Goal: Task Accomplishment & Management: Manage account settings

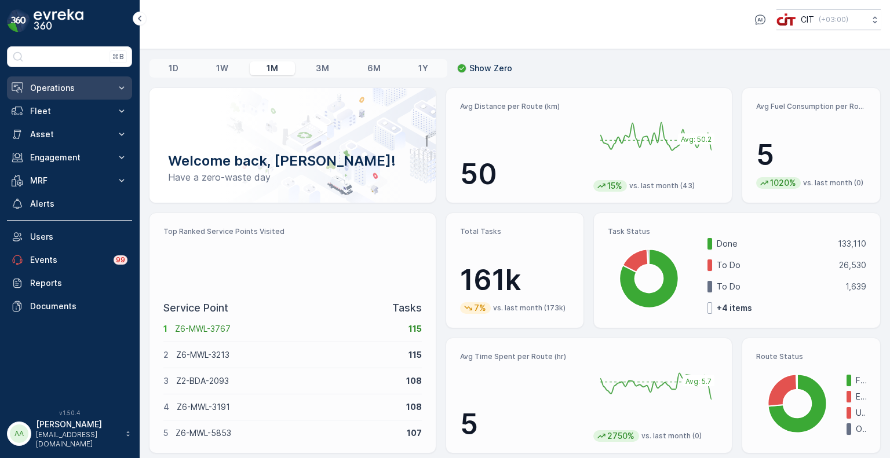
click at [31, 86] on p "Operations" at bounding box center [69, 88] width 79 height 12
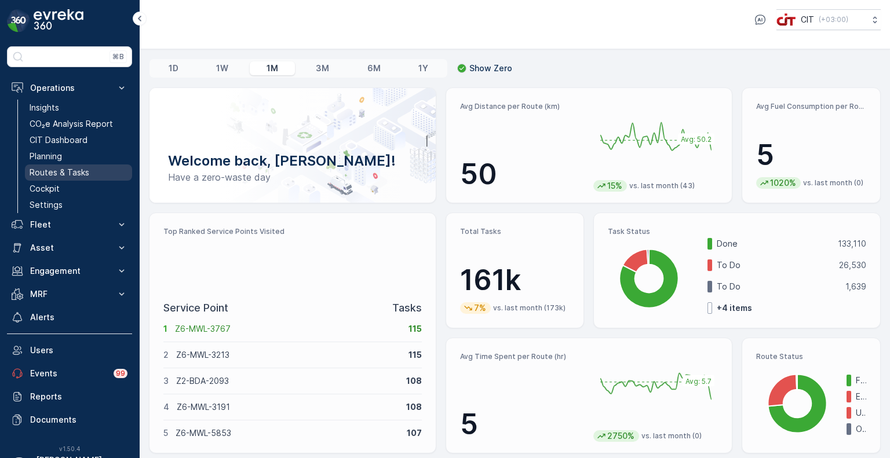
click at [54, 176] on p "Routes & Tasks" at bounding box center [60, 173] width 60 height 12
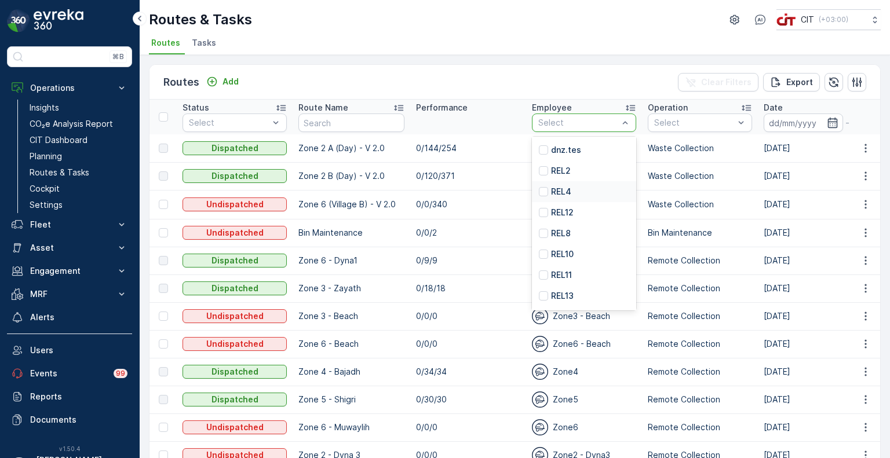
scroll to position [82, 0]
click at [603, 261] on div "REL10" at bounding box center [584, 255] width 104 height 21
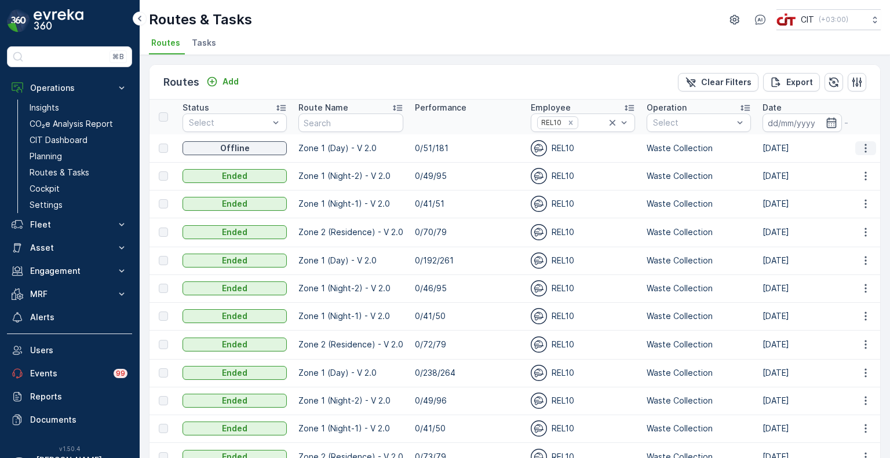
click at [860, 147] on icon "button" at bounding box center [866, 149] width 12 height 12
click at [500, 169] on td "0/49/95" at bounding box center [467, 176] width 116 height 28
click at [570, 125] on icon "Remove REL10" at bounding box center [571, 123] width 8 height 8
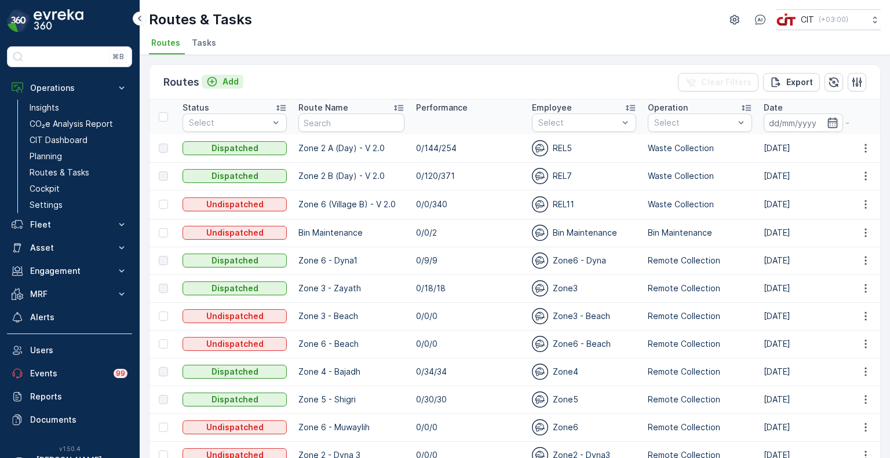
click at [223, 83] on p "Add" at bounding box center [231, 82] width 16 height 12
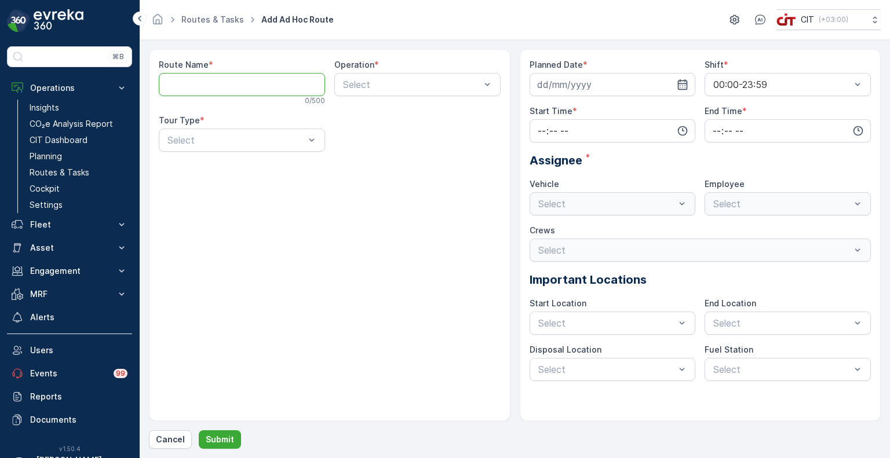
click at [223, 83] on Name "Route Name" at bounding box center [242, 84] width 166 height 23
click at [195, 20] on link "Routes & Tasks" at bounding box center [212, 19] width 63 height 10
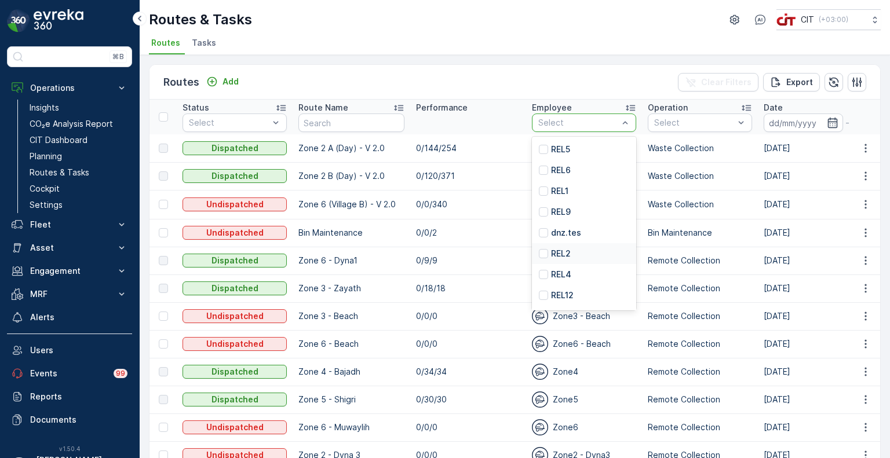
scroll to position [97, 0]
click at [603, 236] on div "REL10" at bounding box center [584, 240] width 104 height 21
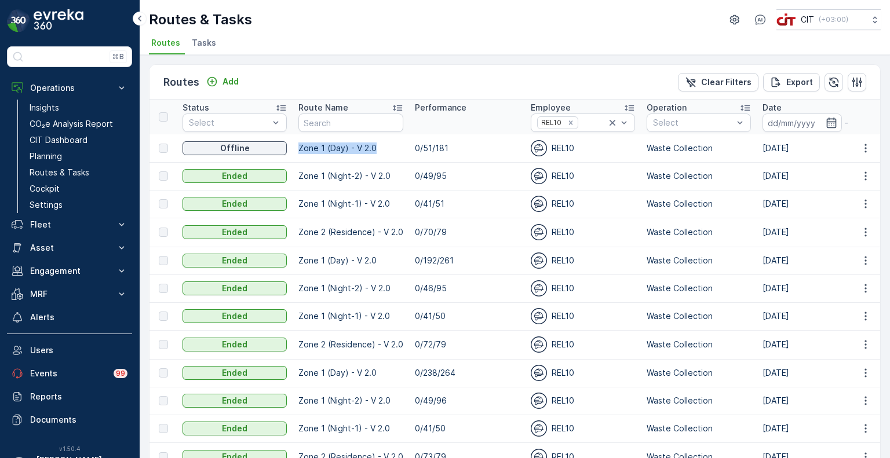
drag, startPoint x: 381, startPoint y: 150, endPoint x: 299, endPoint y: 152, distance: 82.3
click at [299, 152] on p "Zone 1 (Day) - V 2.0" at bounding box center [350, 149] width 105 height 12
copy p "Zone 1 (Day) - V 2.0"
click at [216, 81] on icon "Add" at bounding box center [212, 82] width 10 height 10
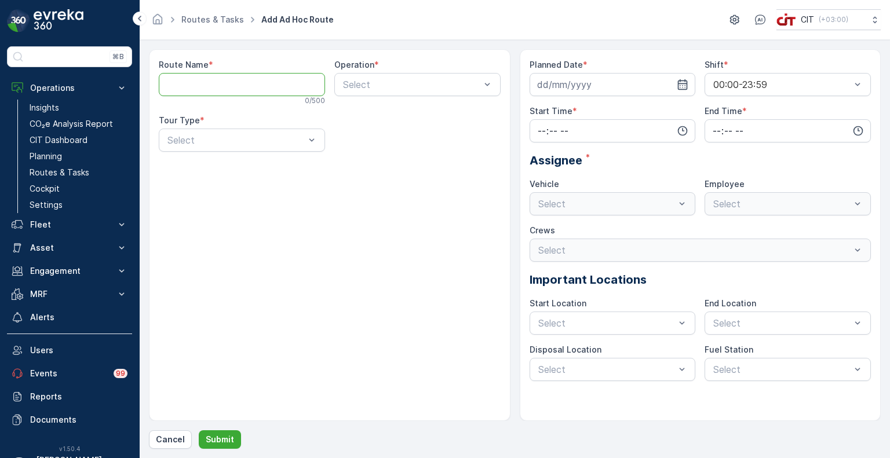
click at [216, 83] on Name "Route Name" at bounding box center [242, 84] width 166 height 23
paste Name "Zone 1 (Day) - V 2.0"
type Name "Zone 1 (Day) - V 2.0"
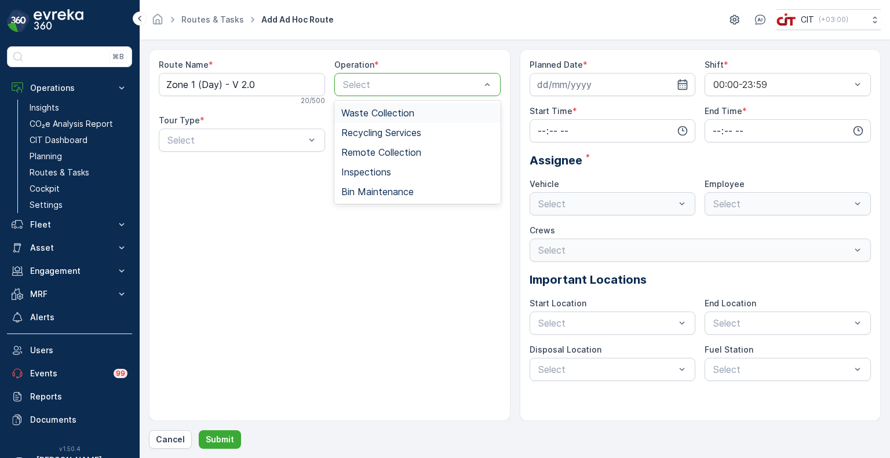
click at [380, 116] on span "Waste Collection" at bounding box center [377, 113] width 73 height 10
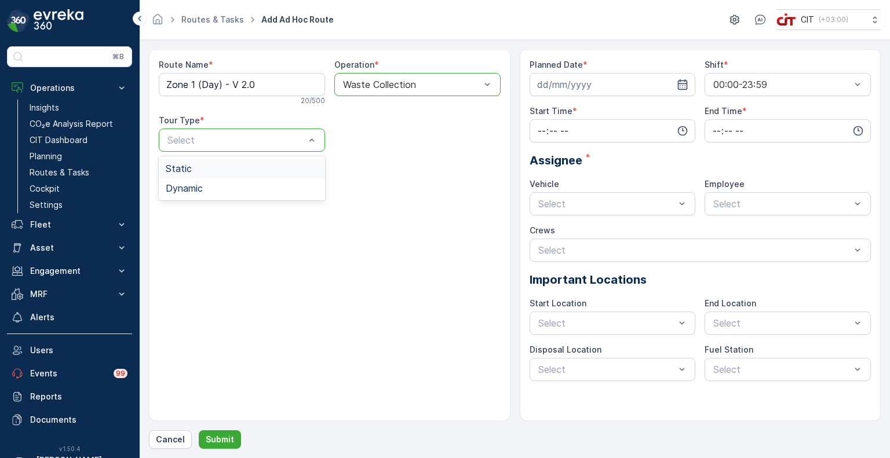
click at [252, 149] on div "Select" at bounding box center [242, 140] width 166 height 23
click at [208, 173] on div "Static" at bounding box center [242, 168] width 152 height 10
click at [208, 173] on div "Route Name * Zone 1 (Day) - V 2.0 20 / 500 Operation * option Waste Collection,…" at bounding box center [330, 235] width 362 height 372
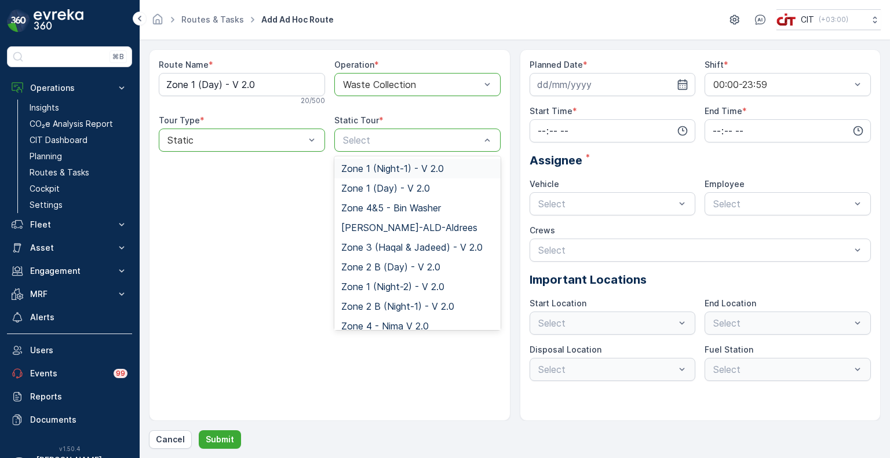
click at [377, 150] on div "Select" at bounding box center [417, 140] width 166 height 23
type input "Zone 1 (Day) - V 2.0"
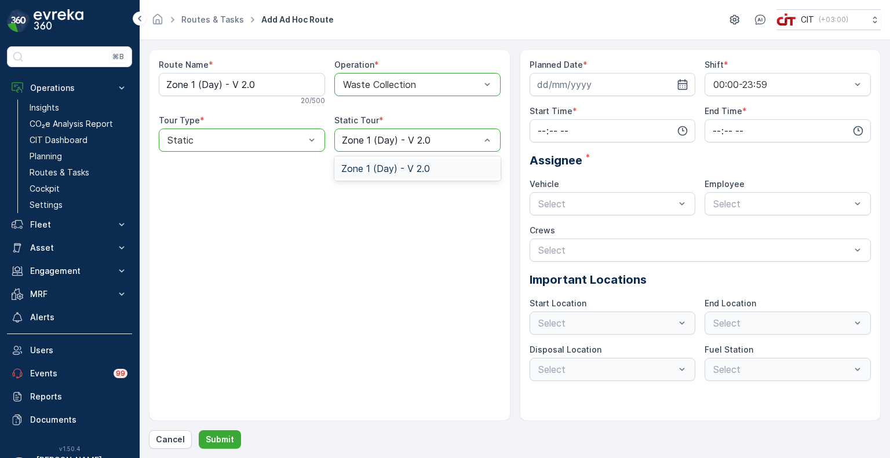
click at [392, 163] on span "Zone 1 (Day) - V 2.0" at bounding box center [385, 168] width 89 height 10
click at [573, 79] on input at bounding box center [613, 84] width 166 height 23
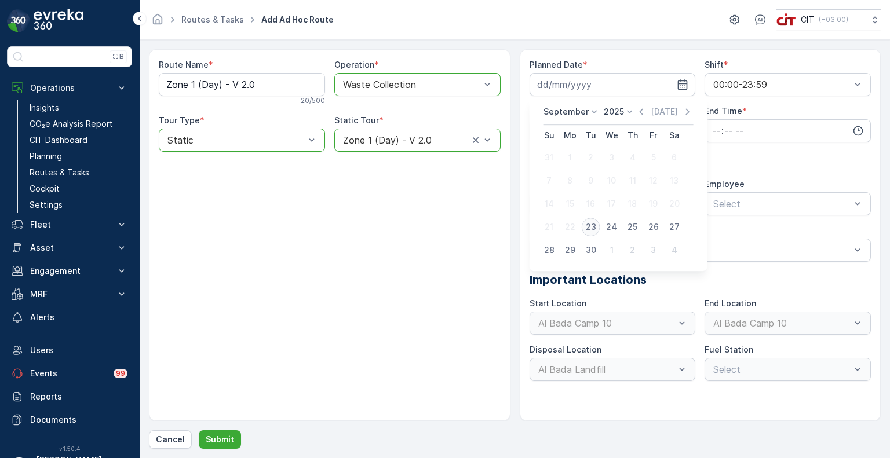
click at [596, 224] on div "23" at bounding box center [591, 227] width 19 height 19
type input "23.09.2025"
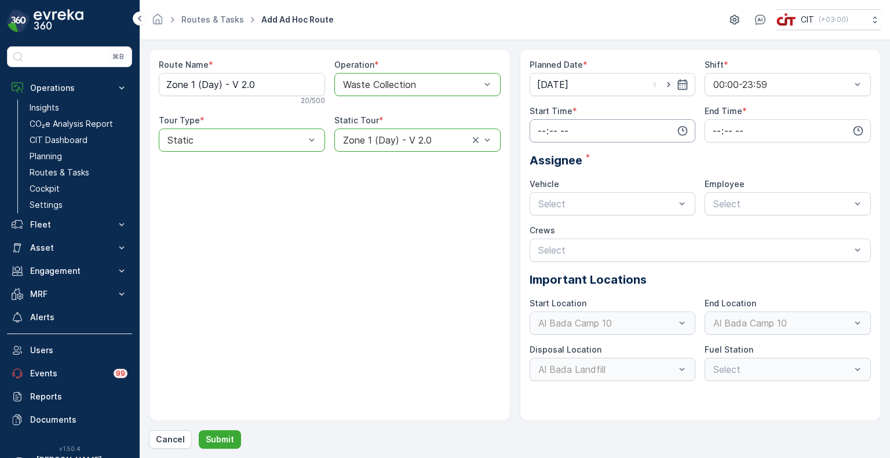
click at [606, 137] on input "time" at bounding box center [613, 130] width 166 height 23
click at [542, 169] on span "09" at bounding box center [542, 173] width 10 height 12
click at [568, 227] on span "30" at bounding box center [566, 230] width 10 height 12
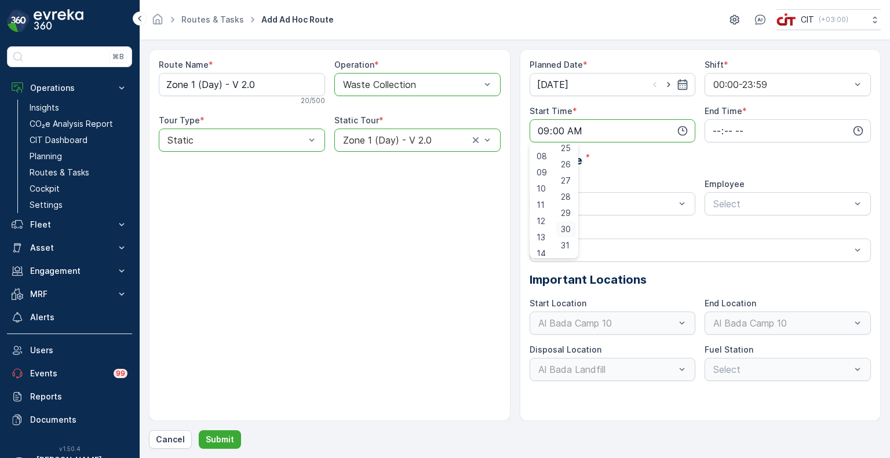
type input "09:30"
click at [735, 125] on input "time" at bounding box center [788, 130] width 166 height 23
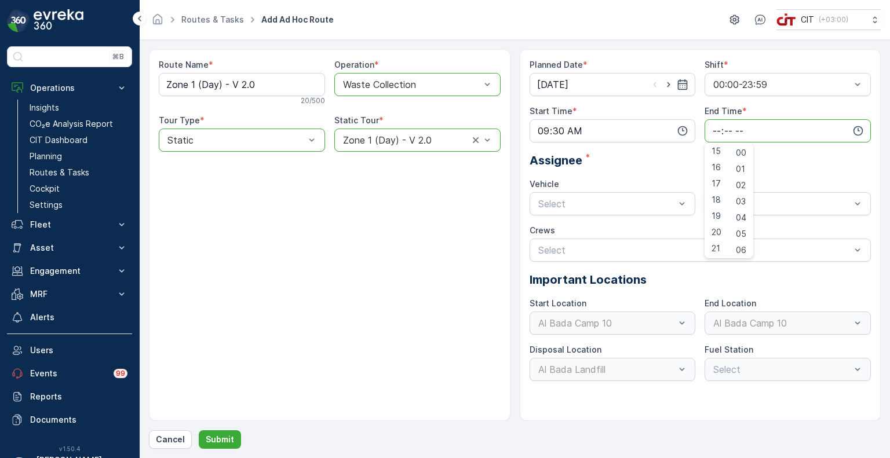
scroll to position [245, 0]
click at [716, 183] on span "17" at bounding box center [716, 184] width 9 height 12
click at [744, 238] on div "58" at bounding box center [741, 232] width 20 height 16
type input "17:58"
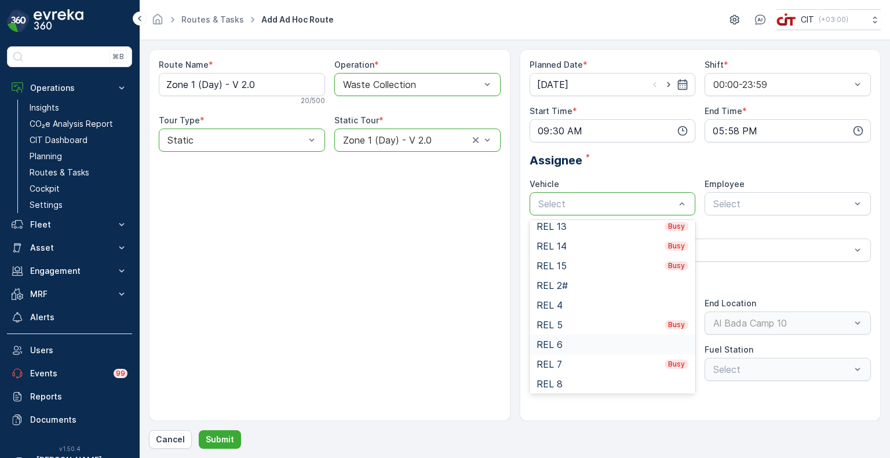
scroll to position [166, 0]
click at [562, 358] on div "REL 9" at bounding box center [613, 362] width 152 height 10
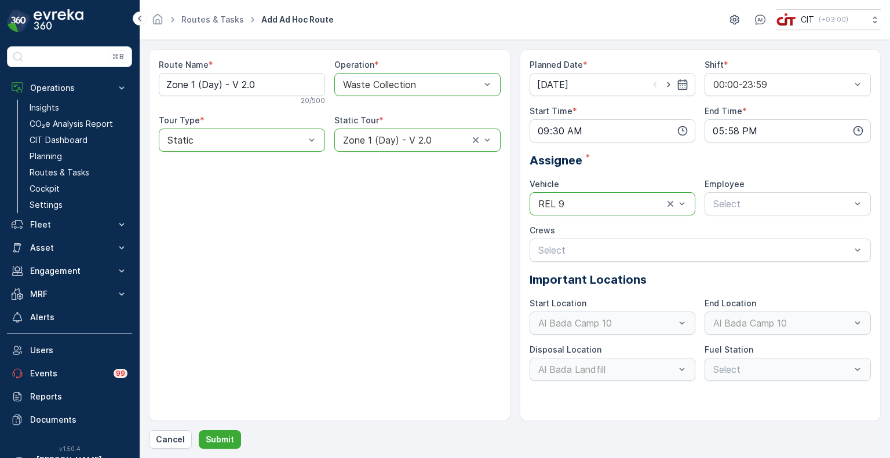
click at [755, 216] on div "Planned Date * 23.09.2025 Shift * 00:00-23:59 Start Time * 09:30 End Time * 17:…" at bounding box center [701, 220] width 342 height 322
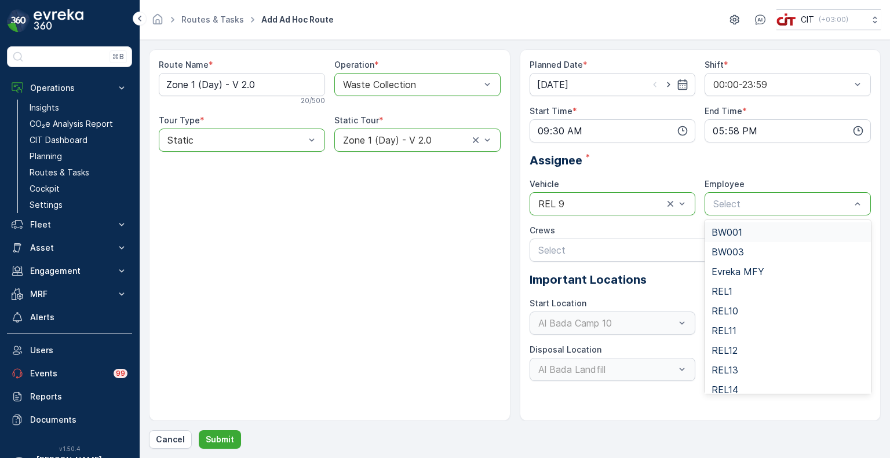
click at [756, 212] on div "Select" at bounding box center [788, 203] width 166 height 23
click at [713, 384] on span "REL9" at bounding box center [723, 388] width 23 height 10
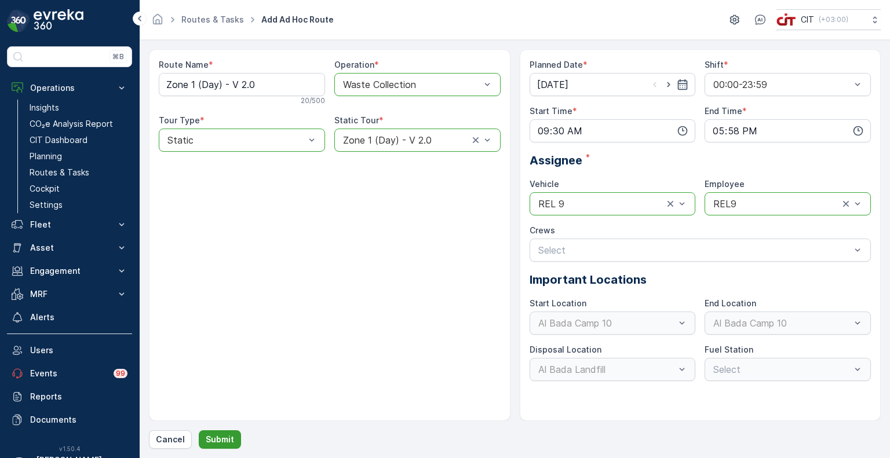
click at [230, 438] on p "Submit" at bounding box center [220, 440] width 28 height 12
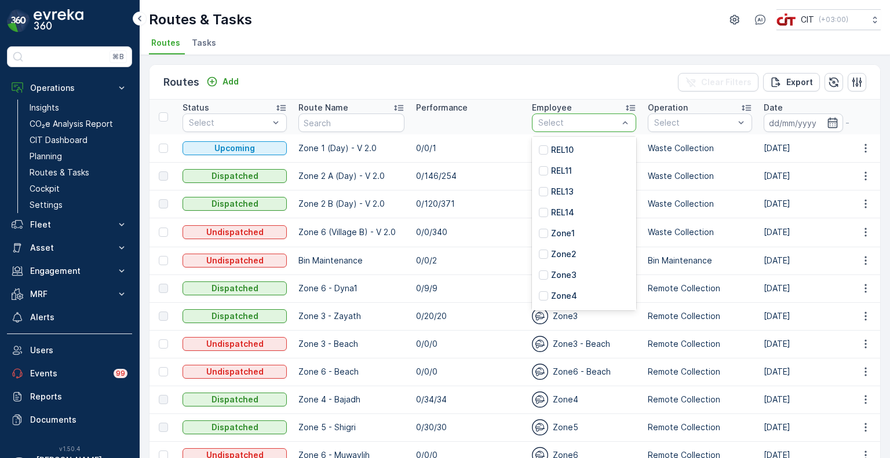
scroll to position [198, 0]
click at [572, 159] on p "REL11" at bounding box center [561, 160] width 21 height 12
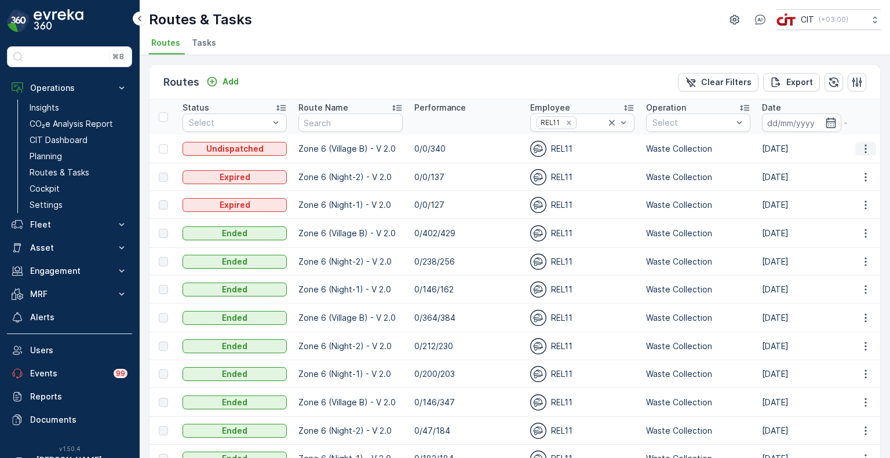
click at [866, 150] on icon "button" at bounding box center [866, 149] width 12 height 12
click at [824, 216] on span "Change Assignee" at bounding box center [839, 214] width 68 height 12
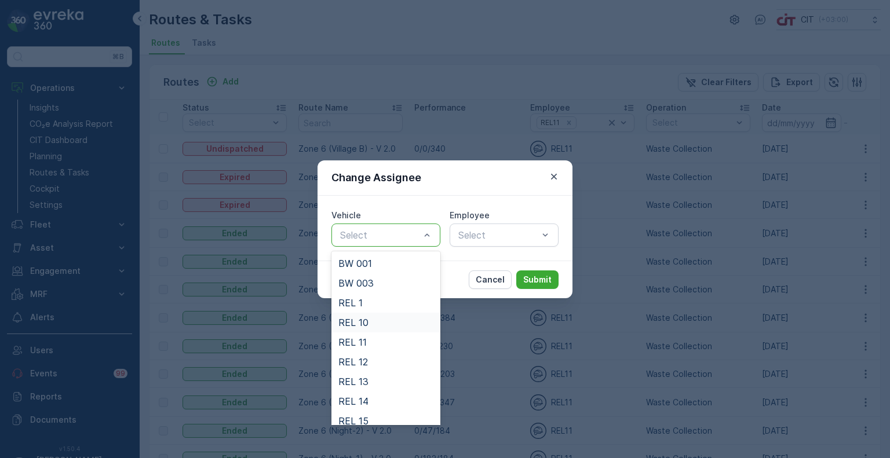
click at [370, 319] on div "REL 10" at bounding box center [385, 323] width 95 height 10
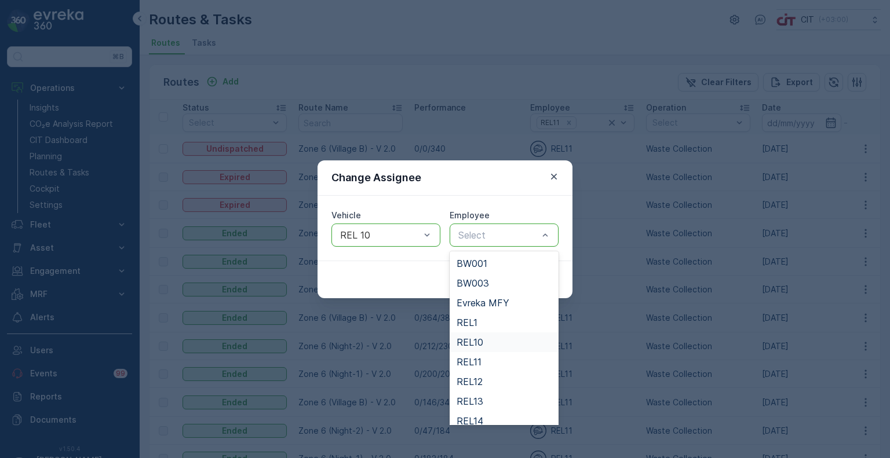
click at [479, 339] on span "REL10" at bounding box center [470, 342] width 27 height 10
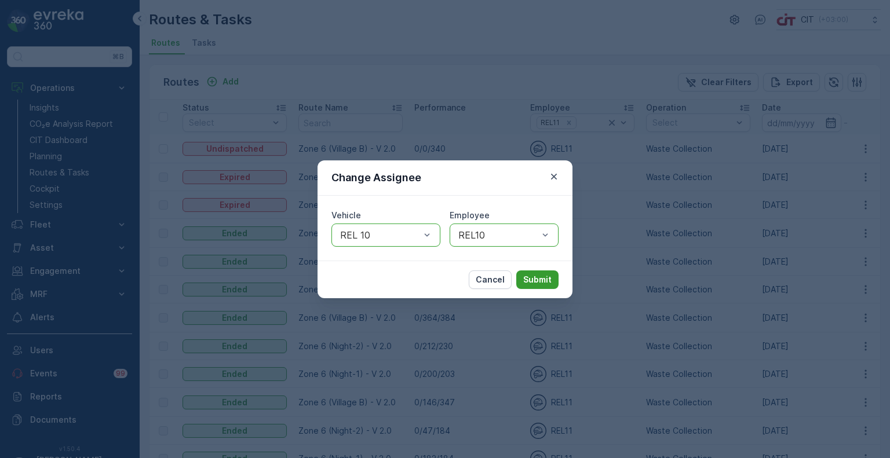
click at [549, 282] on p "Submit" at bounding box center [537, 280] width 28 height 12
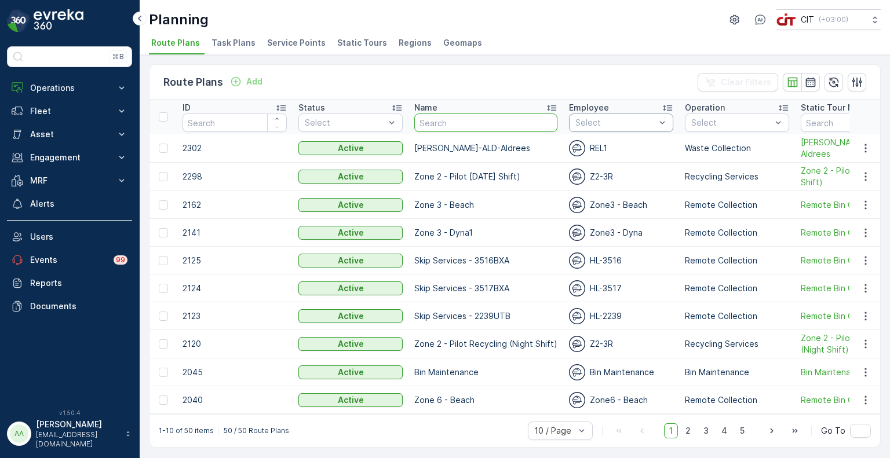
click at [487, 123] on input "text" at bounding box center [485, 123] width 143 height 19
type input "zone 1"
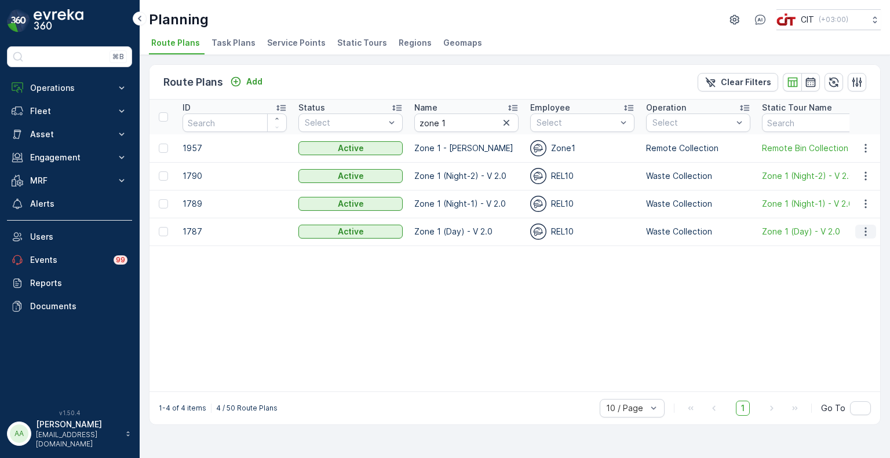
click at [861, 234] on icon "button" at bounding box center [866, 232] width 12 height 12
click at [862, 234] on icon "button" at bounding box center [866, 232] width 12 height 12
click at [839, 249] on span "Edit Route Plan" at bounding box center [855, 249] width 60 height 12
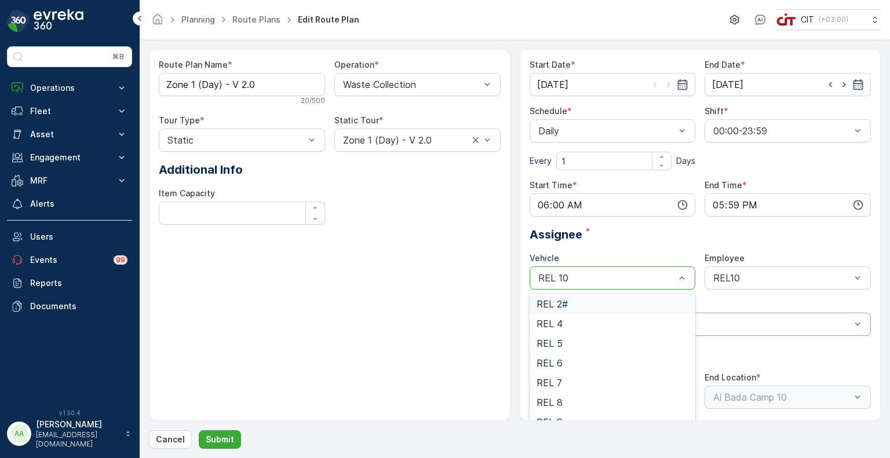
scroll to position [43, 0]
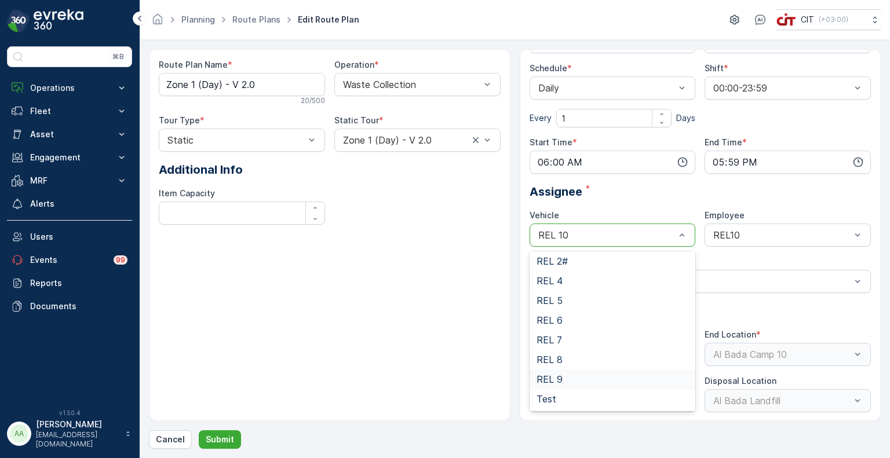
click at [581, 382] on div "REL 9" at bounding box center [613, 379] width 152 height 10
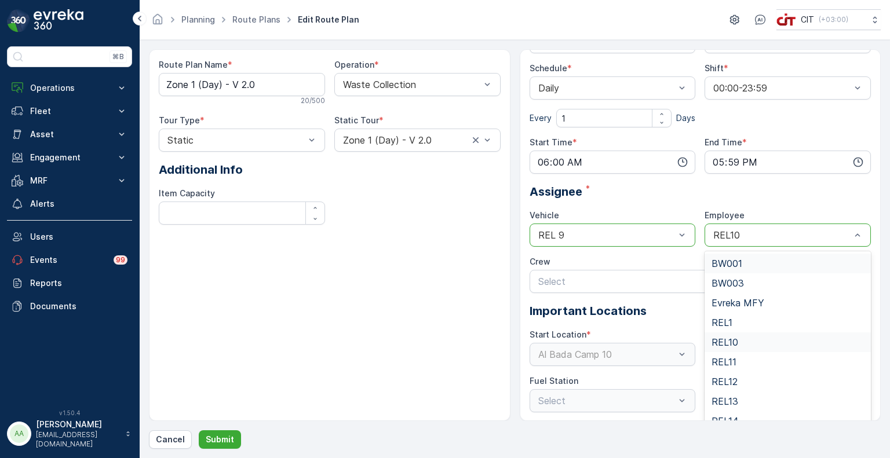
click at [763, 242] on div "REL10" at bounding box center [788, 235] width 166 height 23
click at [722, 371] on span "REL9" at bounding box center [723, 374] width 23 height 10
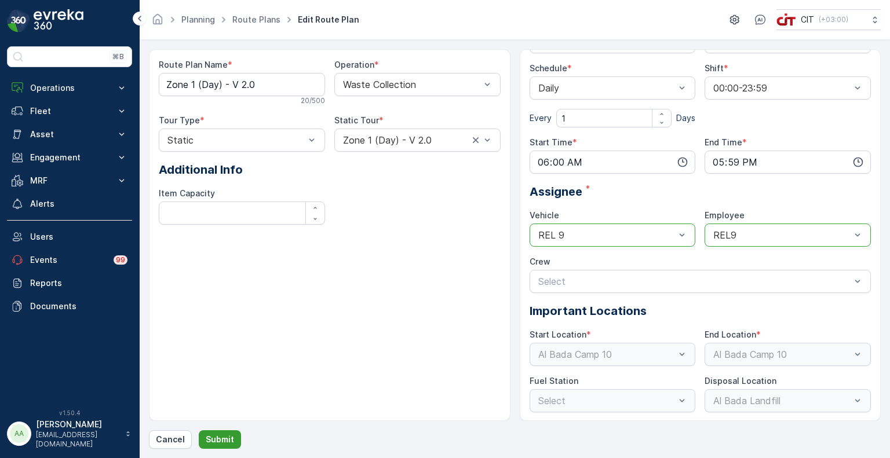
click at [223, 439] on p "Submit" at bounding box center [220, 440] width 28 height 12
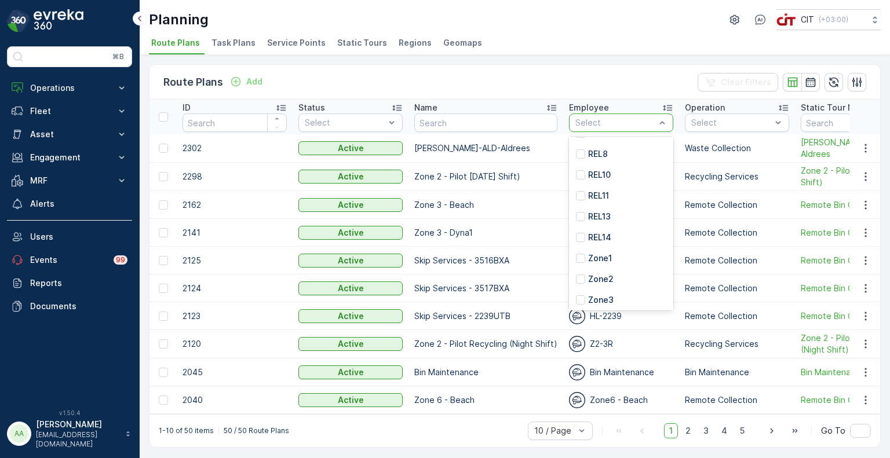
scroll to position [189, 0]
click at [596, 144] on p "REL10" at bounding box center [599, 149] width 23 height 12
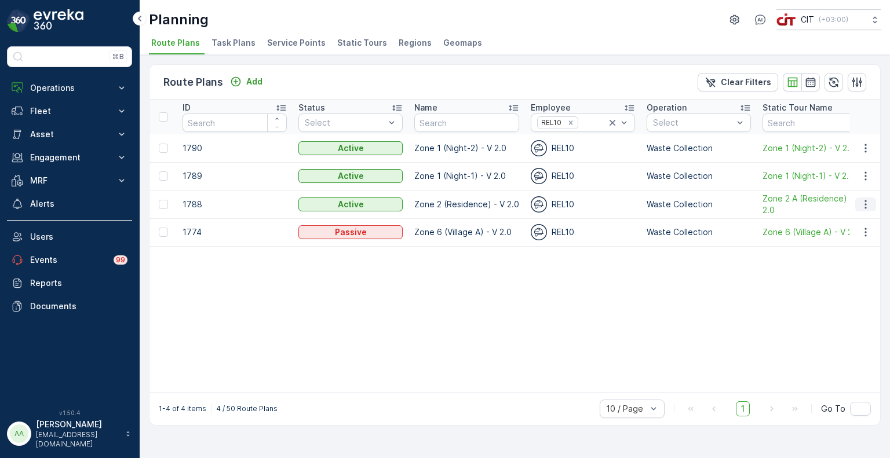
click at [867, 205] on icon "button" at bounding box center [866, 205] width 12 height 12
click at [847, 220] on span "Edit Route Plan" at bounding box center [855, 221] width 60 height 12
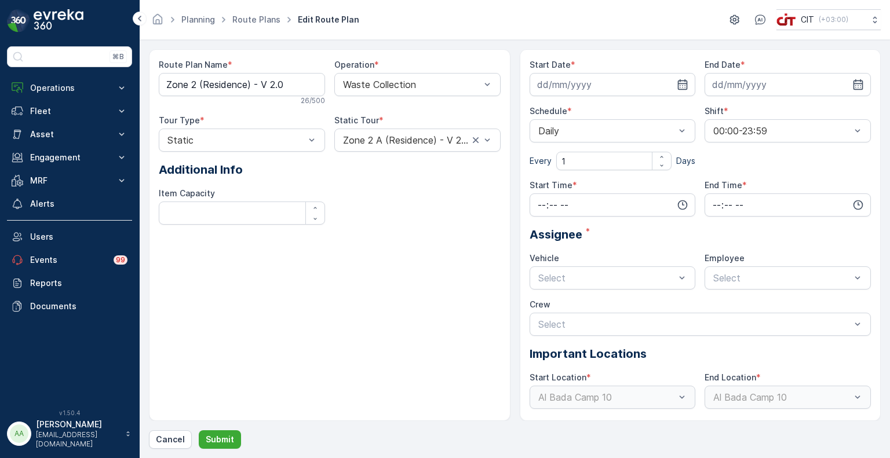
type input "[DATE]"
type input "18:01"
type input "20:59"
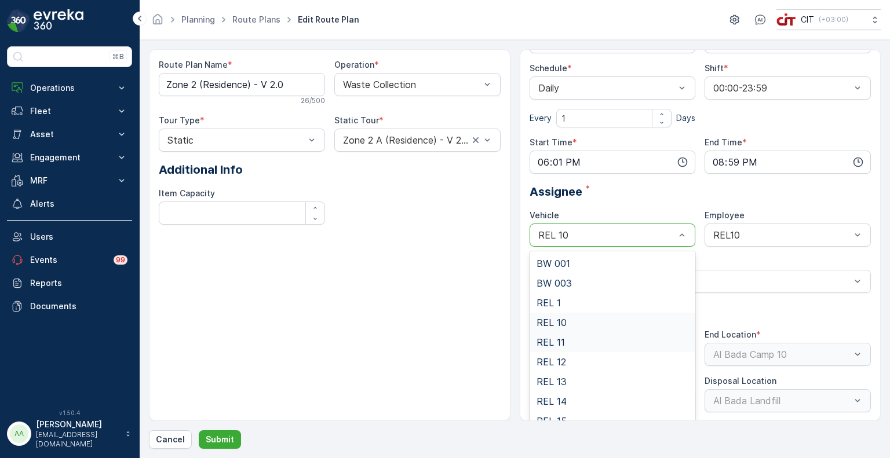
scroll to position [166, 0]
click at [579, 389] on div "REL 9" at bounding box center [613, 393] width 152 height 10
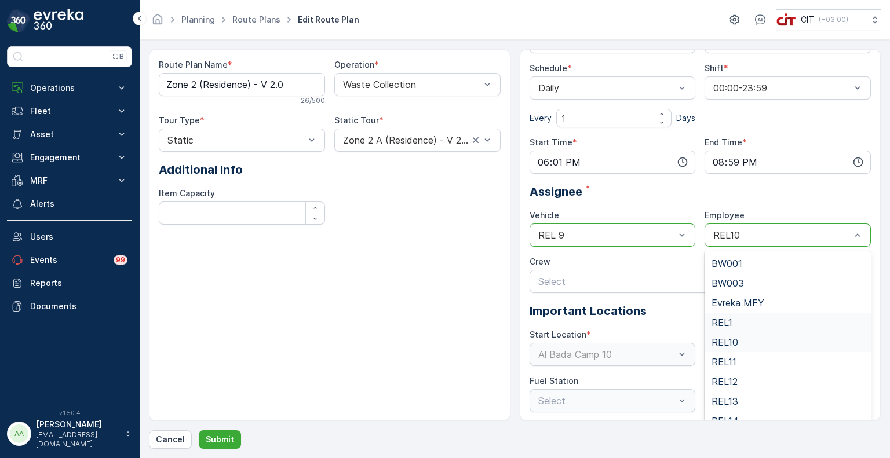
scroll to position [205, 0]
click at [733, 375] on div "REL9" at bounding box center [788, 374] width 152 height 10
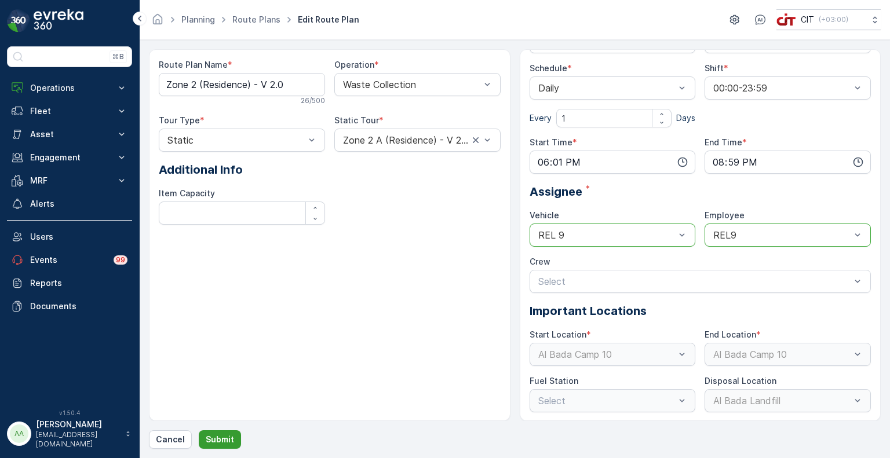
click at [224, 437] on p "Submit" at bounding box center [220, 440] width 28 height 12
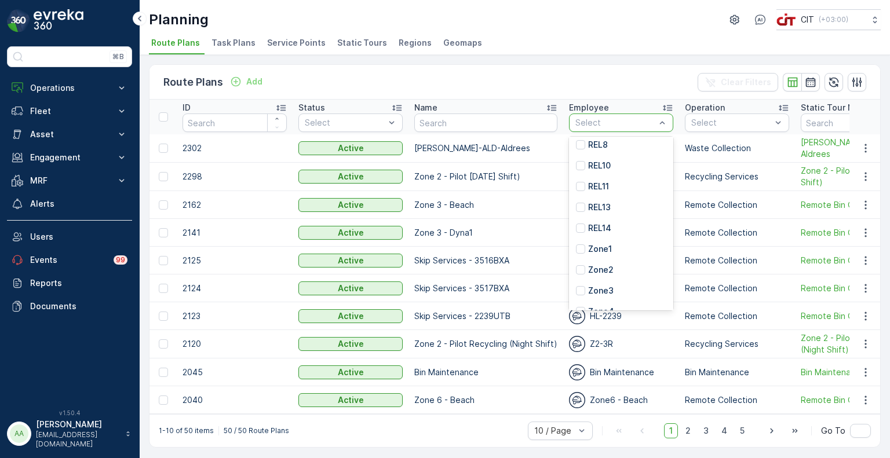
scroll to position [173, 0]
click at [600, 161] on p "REL10" at bounding box center [599, 165] width 23 height 12
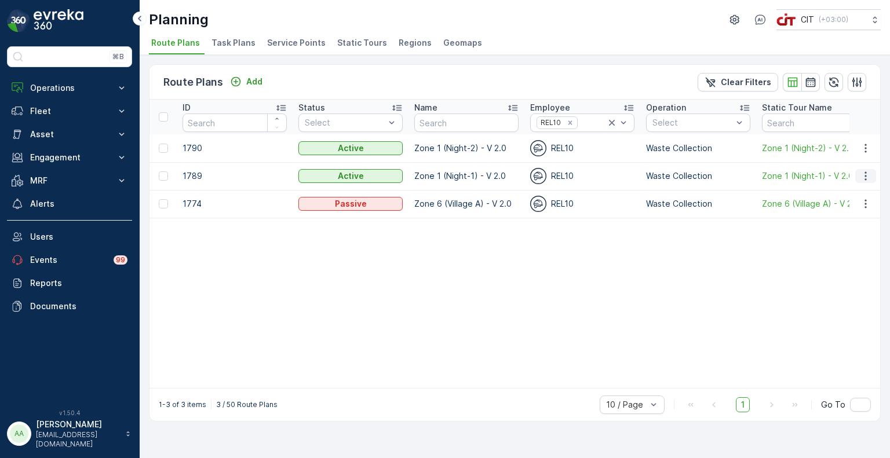
click at [859, 170] on button "button" at bounding box center [865, 176] width 21 height 14
click at [844, 192] on span "Edit Route Plan" at bounding box center [855, 193] width 60 height 12
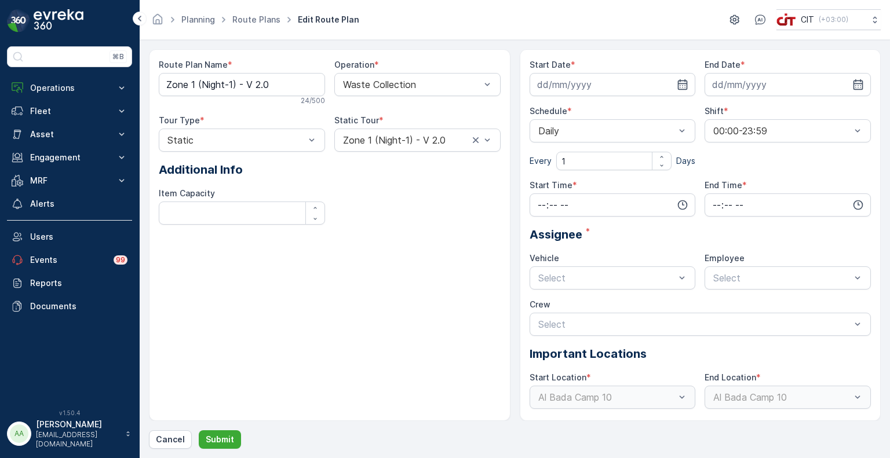
type input "[DATE]"
type input "21:00"
type input "23:59"
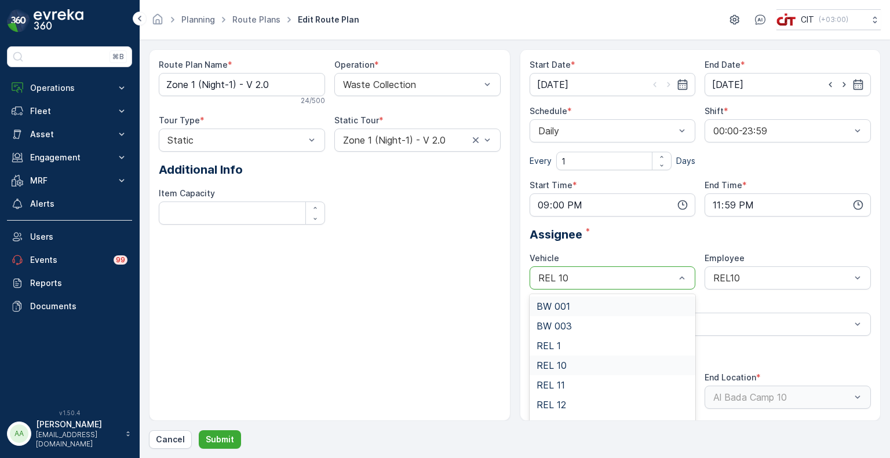
click at [650, 271] on div "REL 10" at bounding box center [613, 278] width 166 height 23
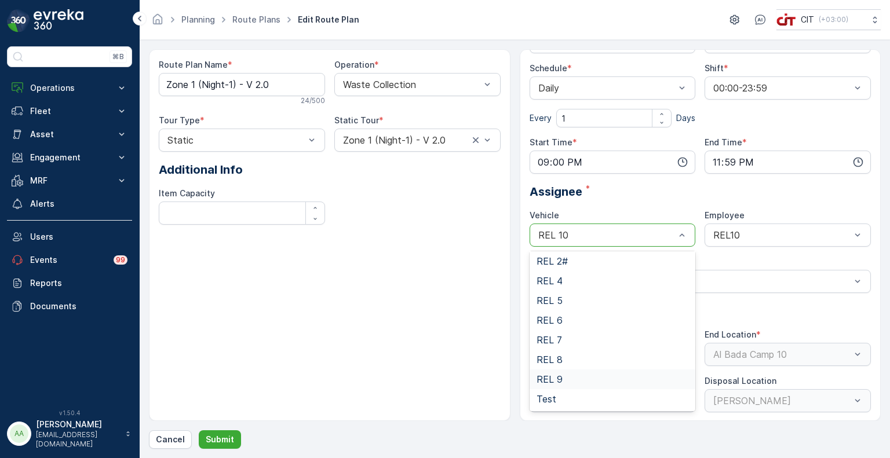
click at [559, 380] on span "REL 9" at bounding box center [550, 379] width 26 height 10
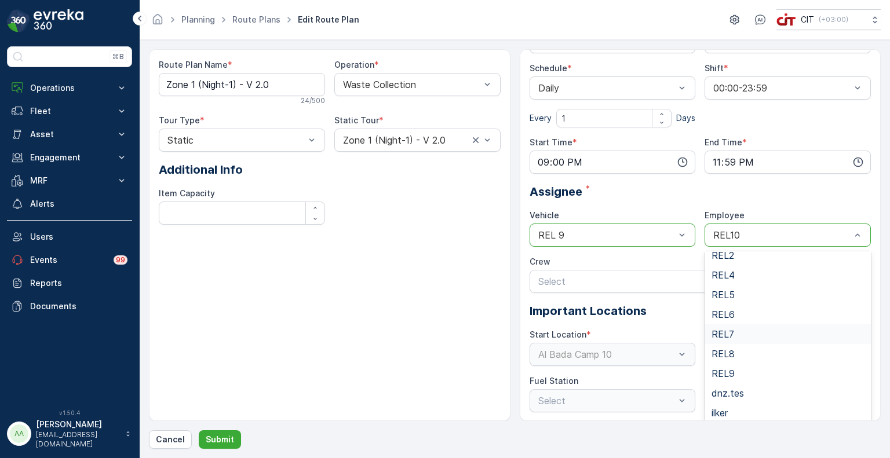
scroll to position [205, 0]
click at [723, 371] on span "REL9" at bounding box center [723, 374] width 23 height 10
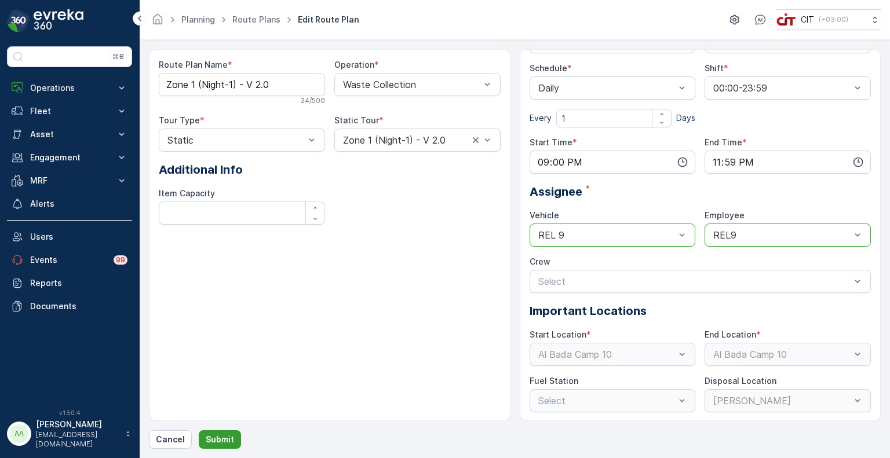
click at [220, 438] on p "Submit" at bounding box center [220, 440] width 28 height 12
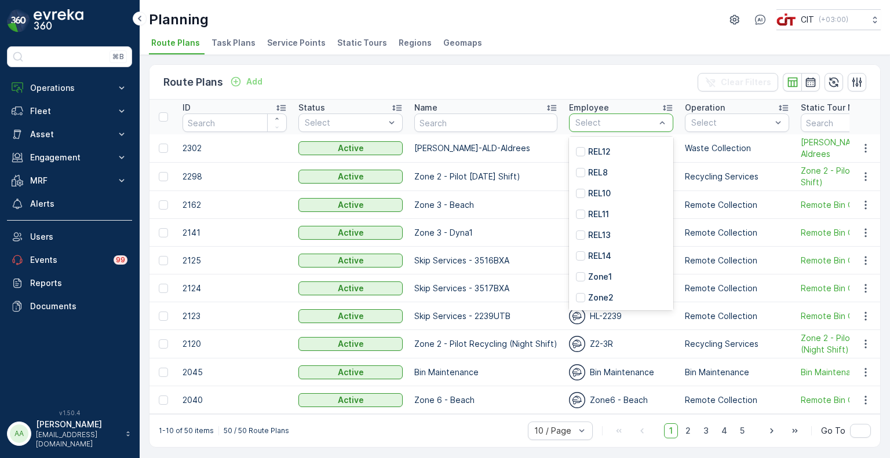
scroll to position [144, 0]
click at [607, 193] on p "REL10" at bounding box center [599, 194] width 23 height 12
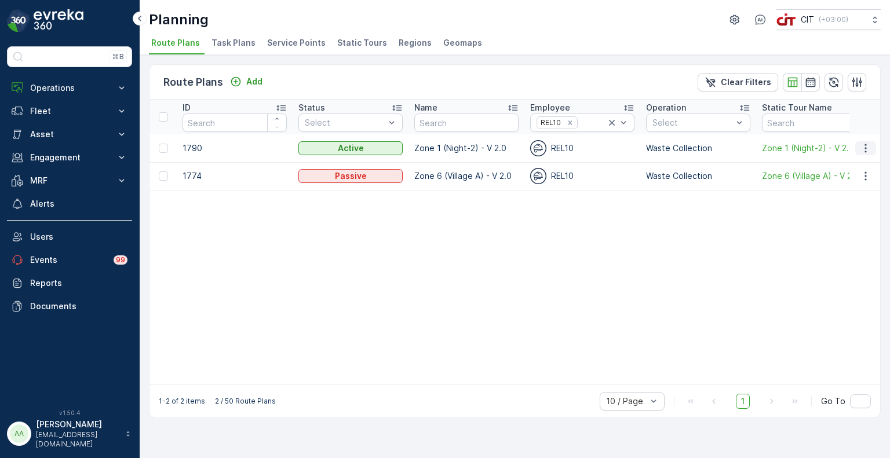
click at [868, 141] on button "button" at bounding box center [865, 148] width 21 height 14
click at [851, 162] on span "Edit Route Plan" at bounding box center [855, 165] width 60 height 12
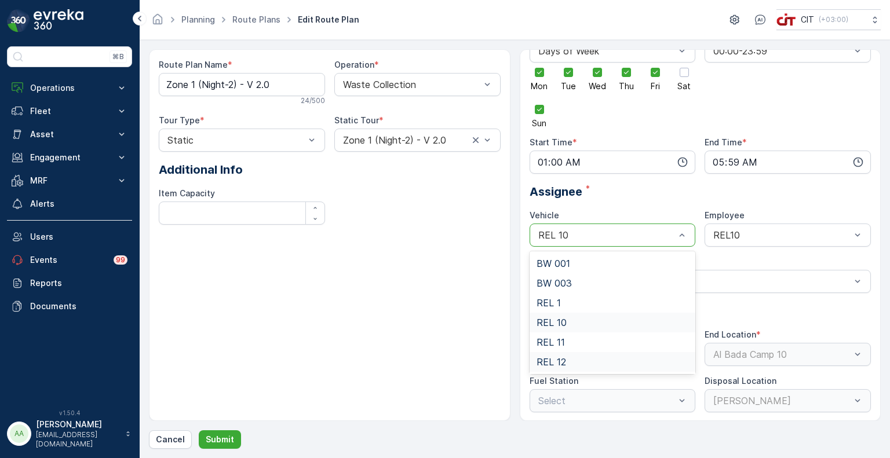
scroll to position [217, 0]
click at [558, 339] on span "REL 9" at bounding box center [550, 342] width 26 height 10
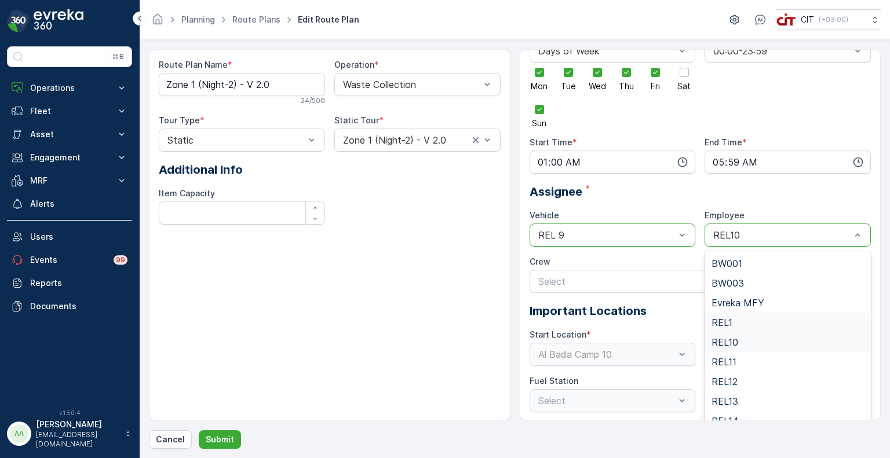
scroll to position [205, 0]
click at [727, 369] on span "REL9" at bounding box center [723, 374] width 23 height 10
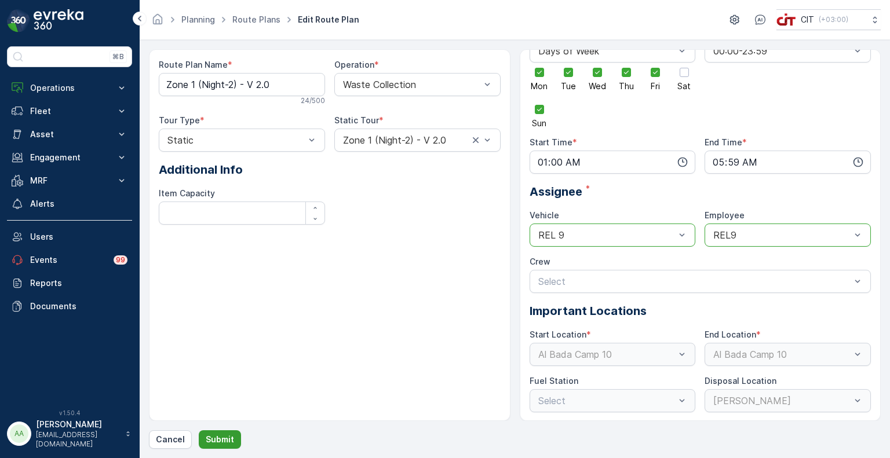
click at [221, 442] on p "Submit" at bounding box center [220, 440] width 28 height 12
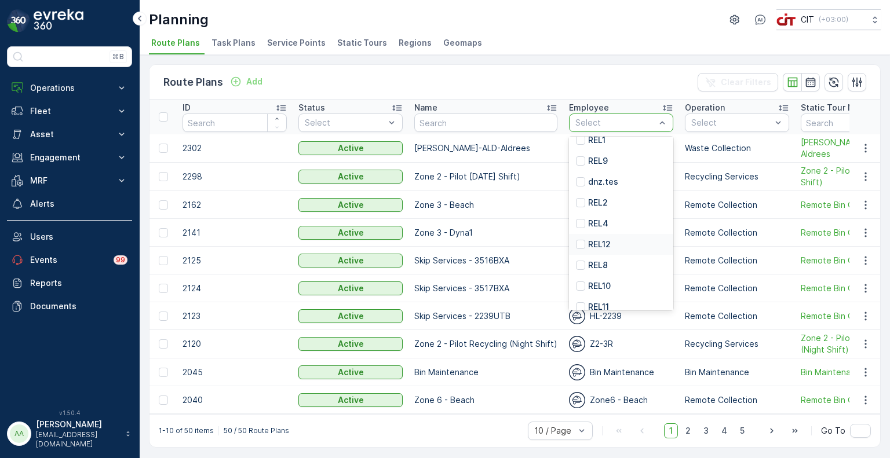
scroll to position [51, 0]
click at [591, 160] on p "REL9" at bounding box center [598, 161] width 20 height 12
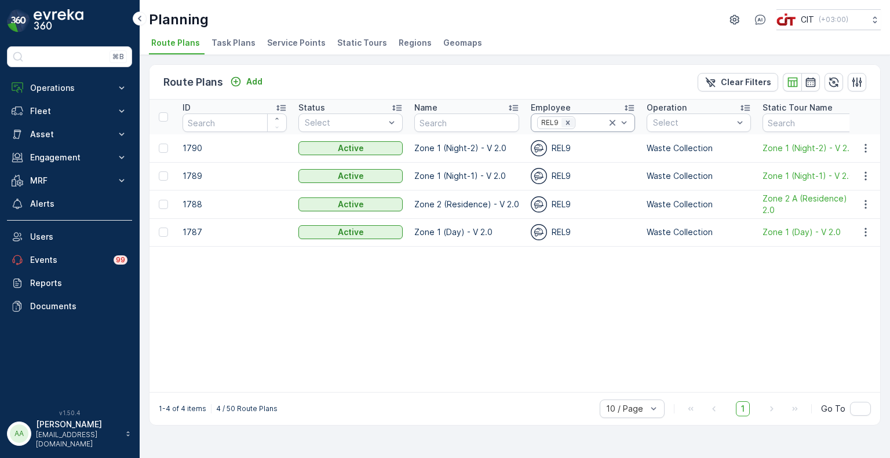
click at [568, 123] on icon "Remove REL9" at bounding box center [568, 123] width 4 height 4
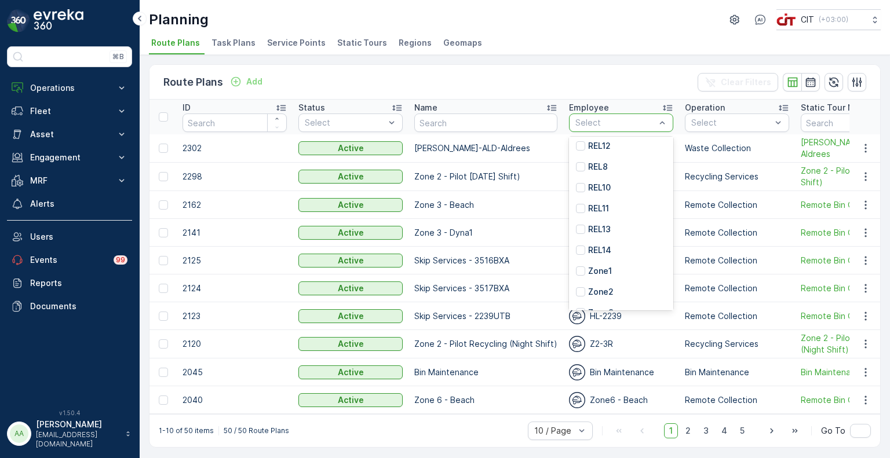
scroll to position [150, 0]
click at [595, 187] on p "REL10" at bounding box center [599, 187] width 23 height 12
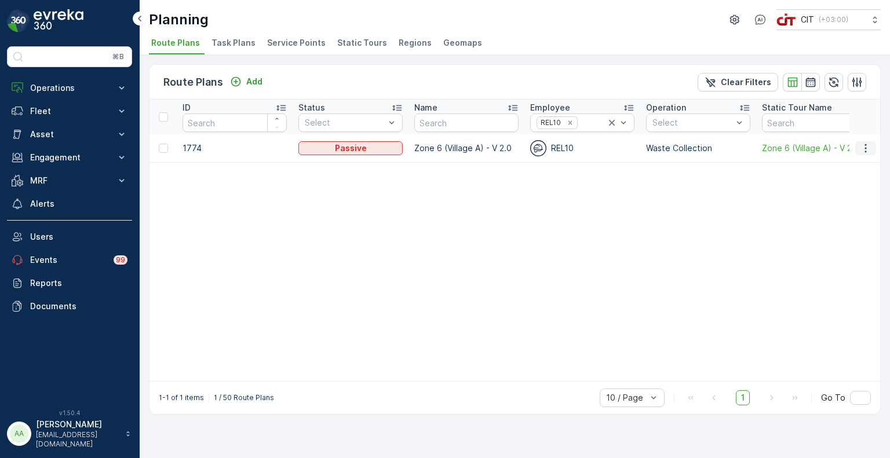
click at [869, 147] on icon "button" at bounding box center [866, 149] width 12 height 12
click at [570, 126] on div "Remove REL10" at bounding box center [570, 122] width 13 height 9
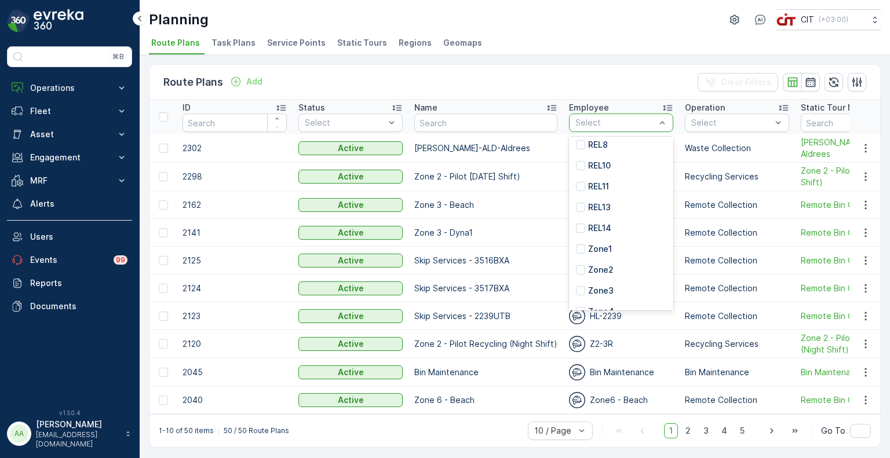
scroll to position [189, 0]
click at [589, 165] on p "REL11" at bounding box center [598, 169] width 21 height 12
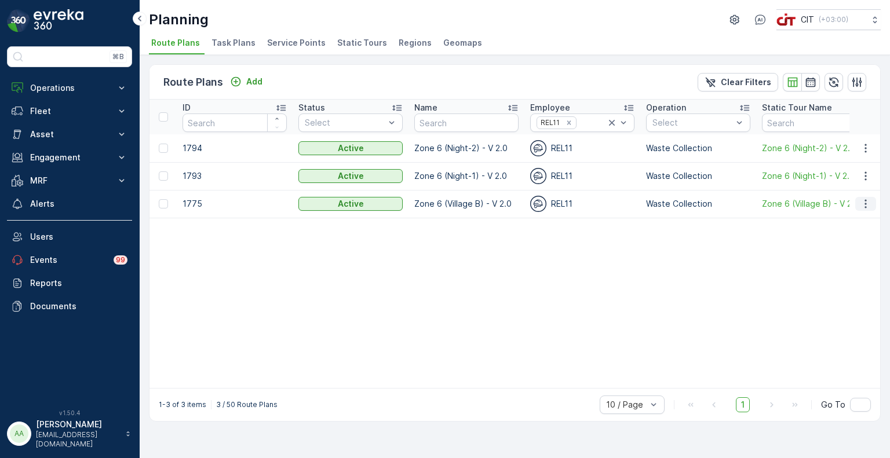
click at [866, 203] on icon "button" at bounding box center [866, 204] width 2 height 9
click at [847, 220] on span "Edit Route Plan" at bounding box center [855, 221] width 60 height 12
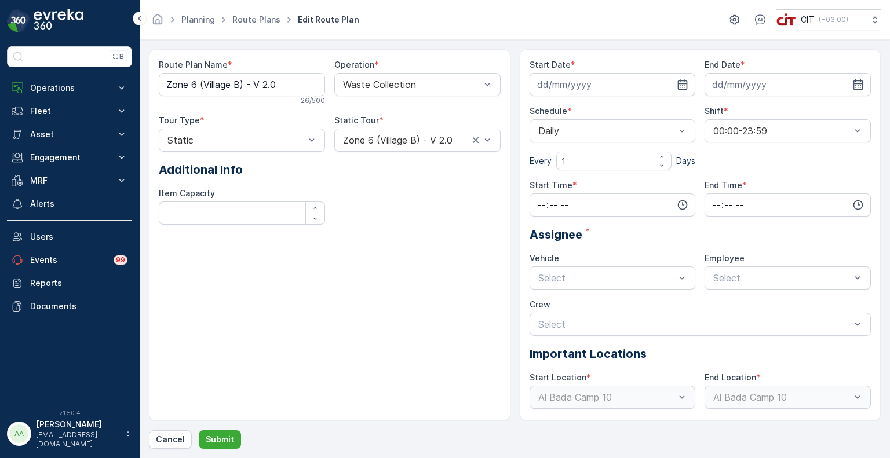
type input "[DATE]"
type input "06:01"
type input "18:00"
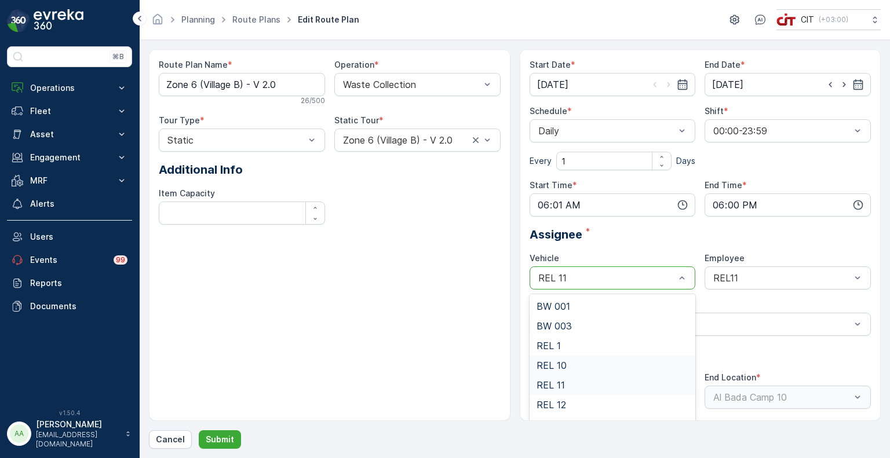
click at [584, 363] on div "REL 10" at bounding box center [613, 365] width 152 height 10
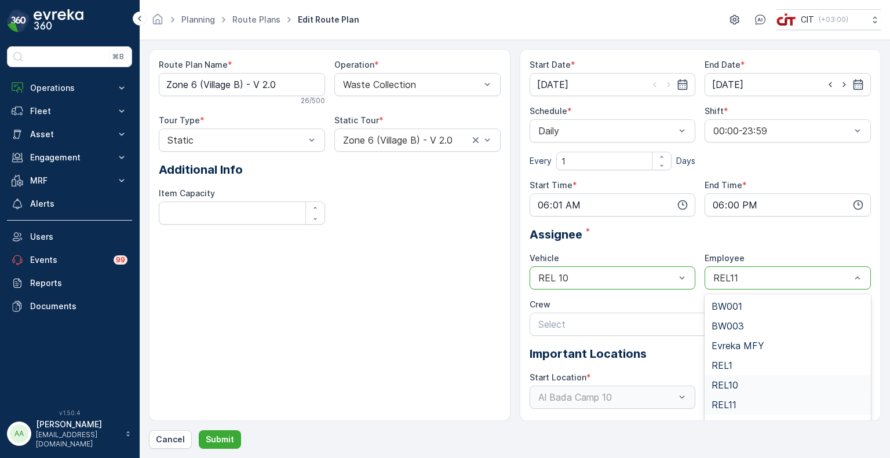
click at [730, 381] on span "REL10" at bounding box center [725, 385] width 27 height 10
click at [223, 437] on p "Submit" at bounding box center [220, 440] width 28 height 12
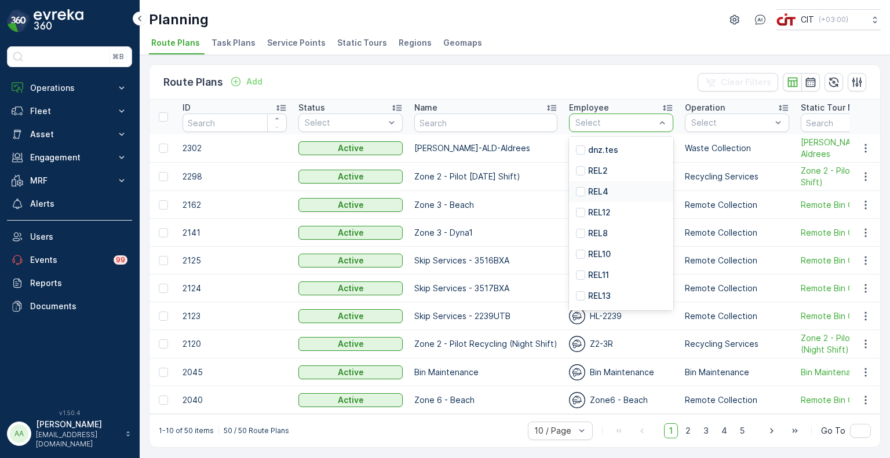
scroll to position [85, 0]
click at [598, 270] on p "REL11" at bounding box center [598, 274] width 21 height 12
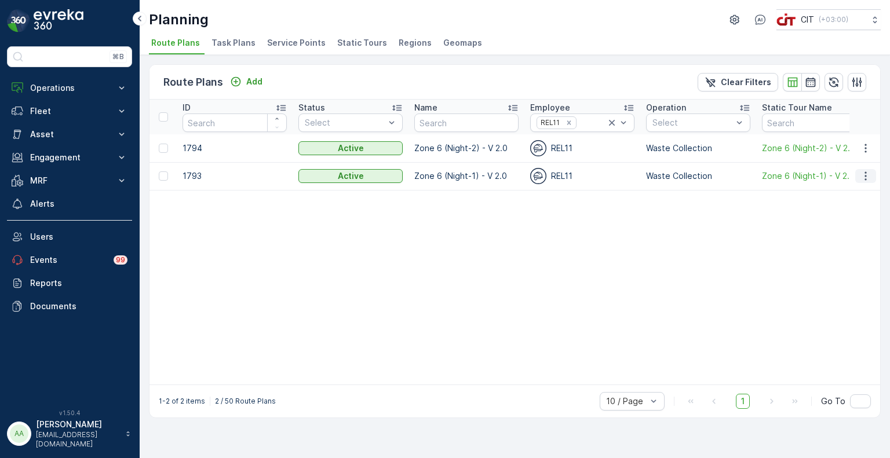
click at [870, 179] on icon "button" at bounding box center [866, 176] width 12 height 12
click at [853, 194] on span "Edit Route Plan" at bounding box center [855, 193] width 60 height 12
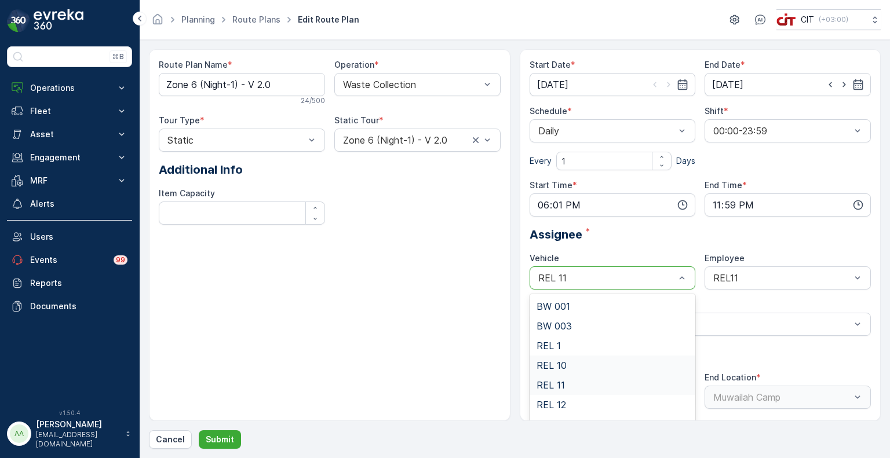
click at [557, 365] on span "REL 10" at bounding box center [552, 365] width 30 height 10
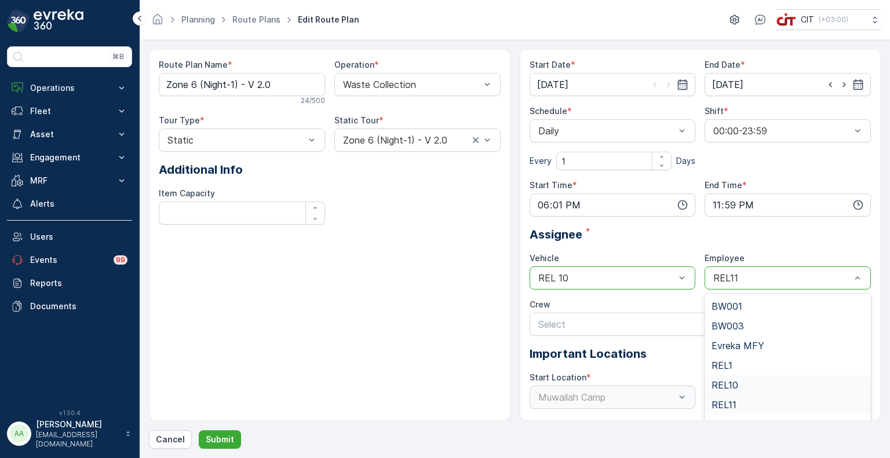
click at [737, 378] on div "REL10" at bounding box center [788, 386] width 166 height 20
click at [210, 439] on p "Submit" at bounding box center [220, 440] width 28 height 12
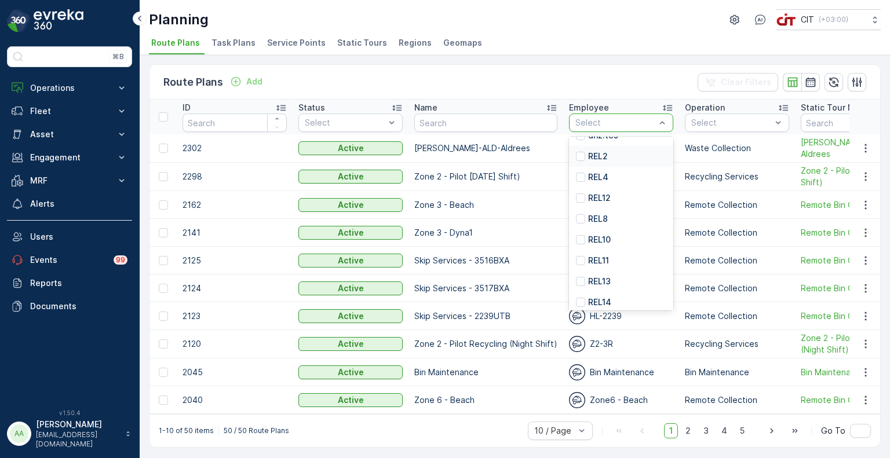
scroll to position [110, 0]
click at [602, 247] on p "REL11" at bounding box center [598, 248] width 21 height 12
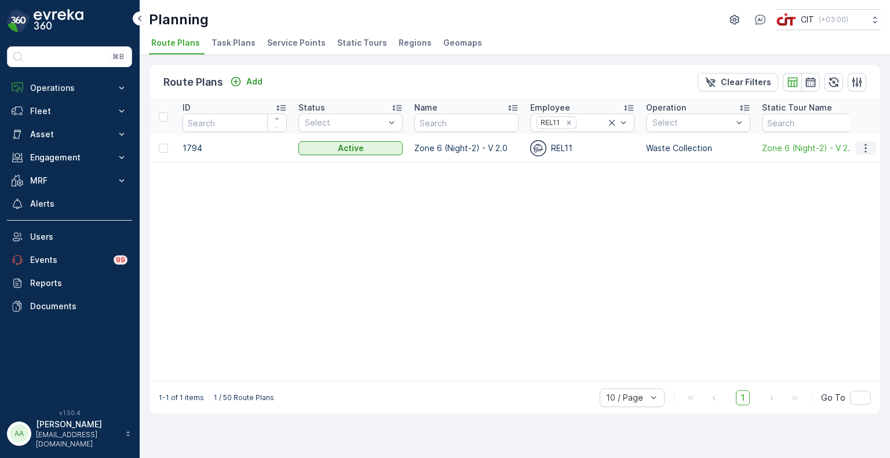
click at [872, 154] on button "button" at bounding box center [865, 148] width 21 height 14
click at [857, 165] on span "Edit Route Plan" at bounding box center [855, 165] width 60 height 12
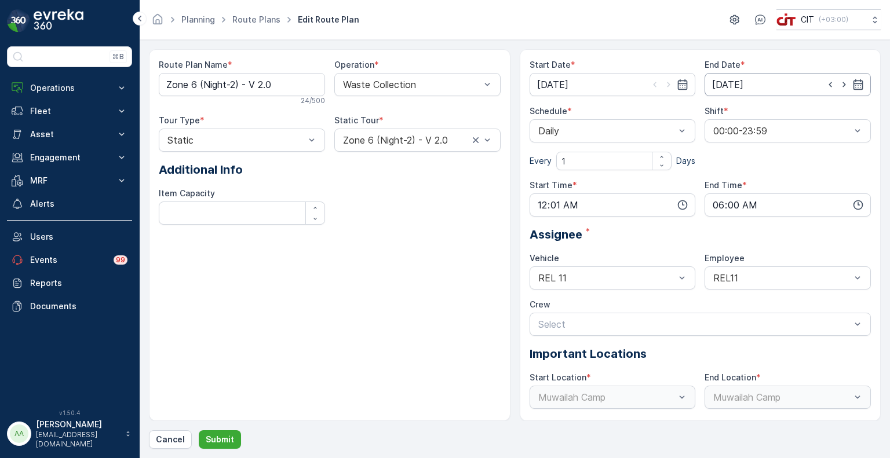
click at [744, 89] on input "[DATE]" at bounding box center [788, 84] width 166 height 23
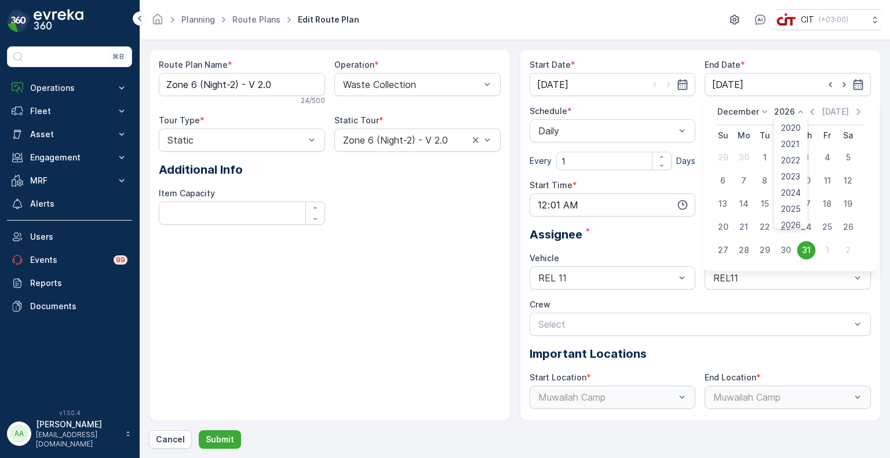
click at [784, 107] on p "2026" at bounding box center [784, 112] width 21 height 12
click at [792, 210] on span "2025" at bounding box center [791, 209] width 20 height 12
drag, startPoint x: 749, startPoint y: 119, endPoint x: 746, endPoint y: 112, distance: 6.8
click at [746, 112] on div "[DATE] [DATE]" at bounding box center [790, 115] width 147 height 19
click at [746, 112] on p "December" at bounding box center [738, 112] width 42 height 12
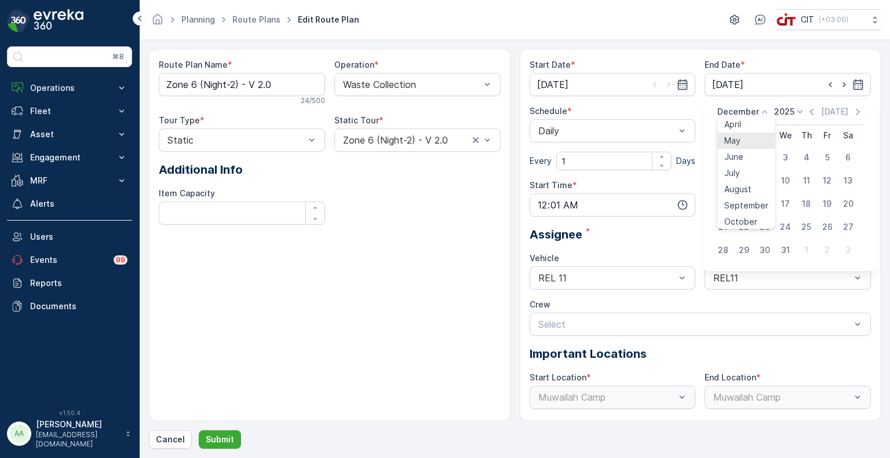
scroll to position [60, 0]
click at [749, 195] on span "September" at bounding box center [746, 198] width 44 height 12
click at [748, 226] on div "22" at bounding box center [744, 227] width 19 height 19
type input "[DATE]"
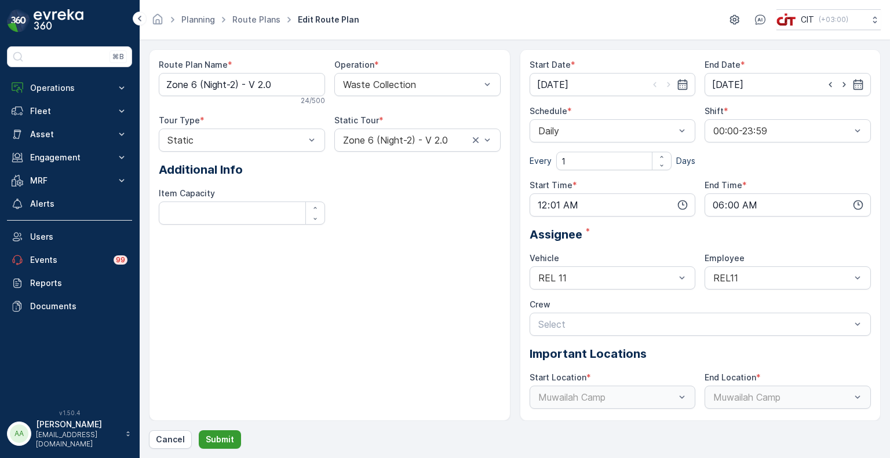
click at [223, 438] on p "Submit" at bounding box center [220, 440] width 28 height 12
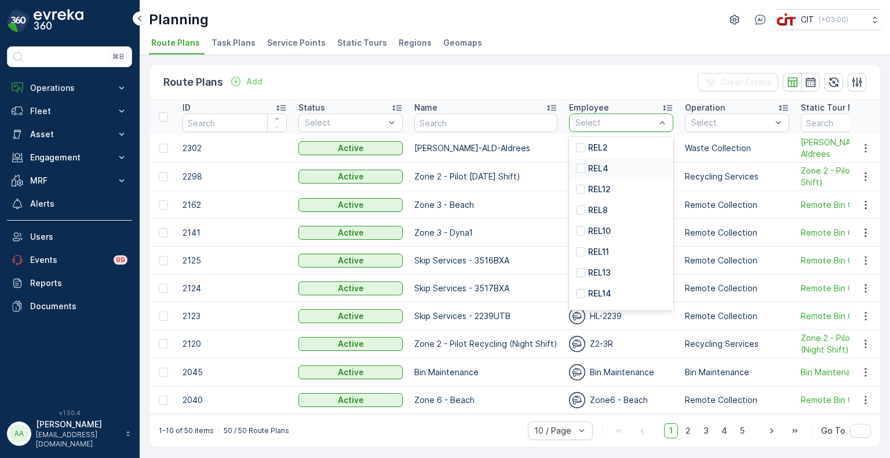
scroll to position [107, 0]
click at [601, 250] on p "REL11" at bounding box center [598, 252] width 21 height 12
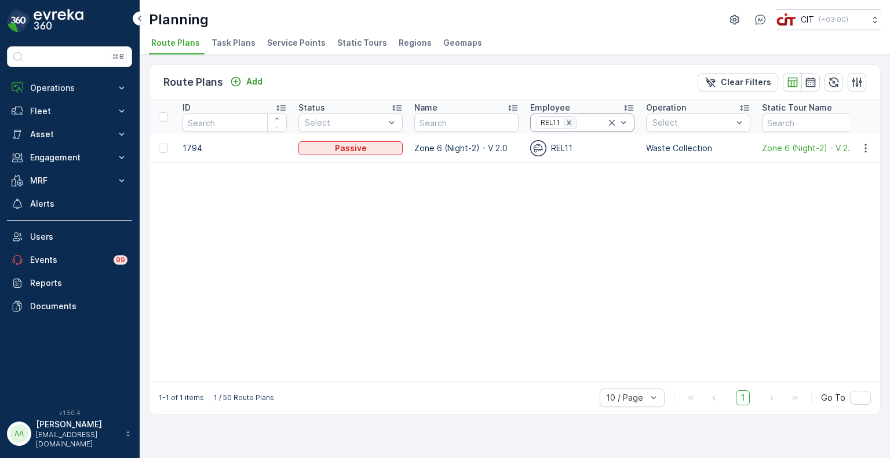
click at [570, 123] on icon "Remove REL11" at bounding box center [569, 123] width 8 height 8
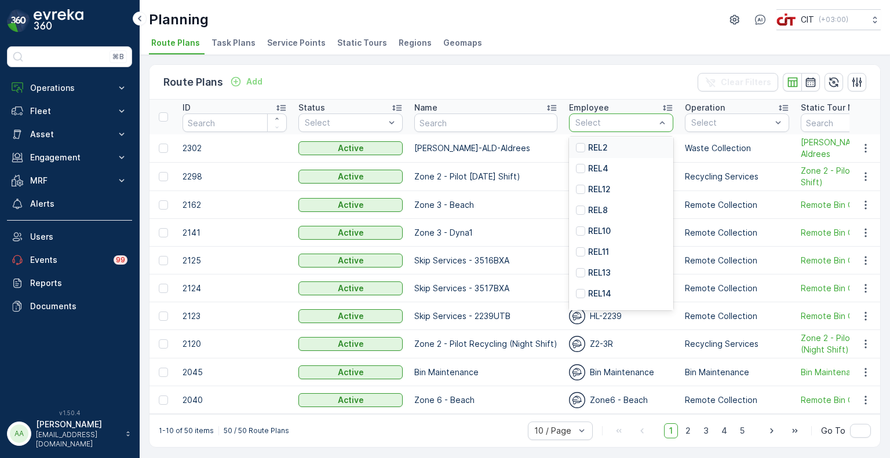
scroll to position [109, 0]
click at [607, 226] on p "REL10" at bounding box center [599, 229] width 23 height 12
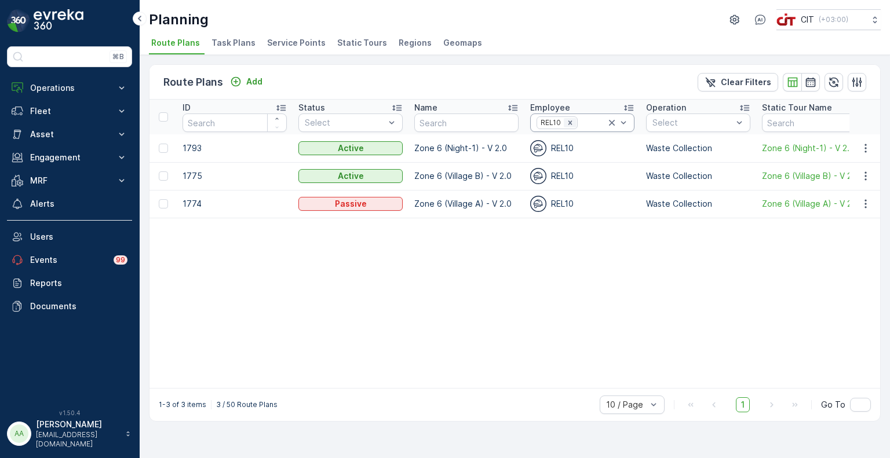
click at [570, 121] on icon "Remove REL10" at bounding box center [570, 123] width 4 height 4
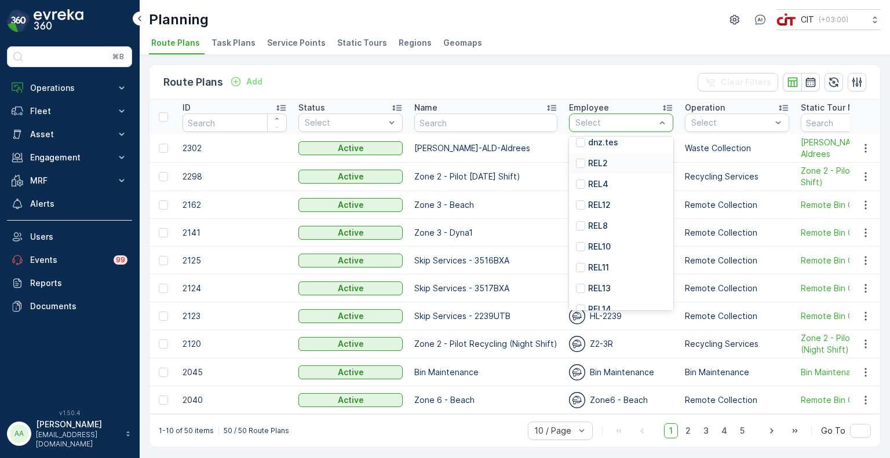
scroll to position [114, 0]
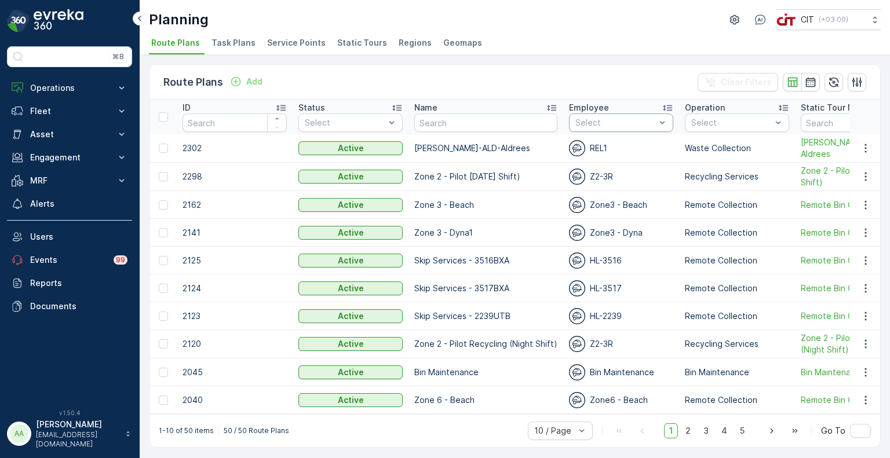
click at [452, 80] on div "Route Plans Add Clear Filters" at bounding box center [515, 82] width 731 height 35
